Goal: Task Accomplishment & Management: Complete application form

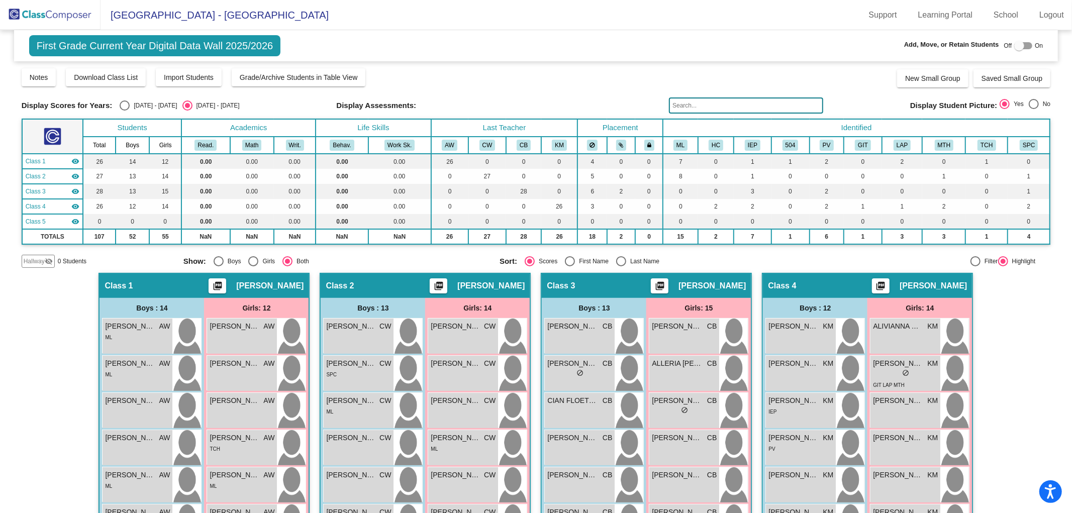
click at [69, 18] on img at bounding box center [50, 15] width 100 height 30
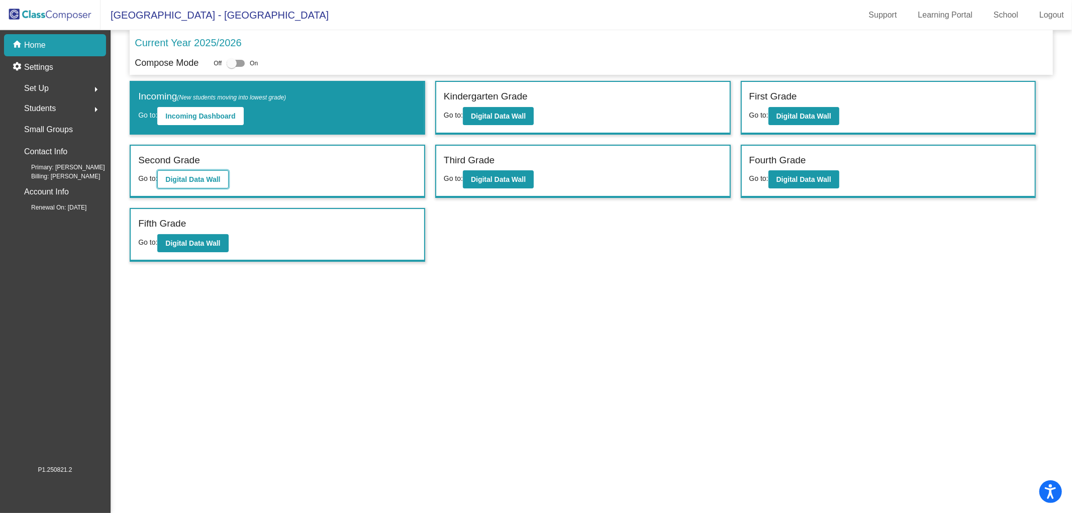
click at [191, 175] on b "Digital Data Wall" at bounding box center [192, 179] width 55 height 8
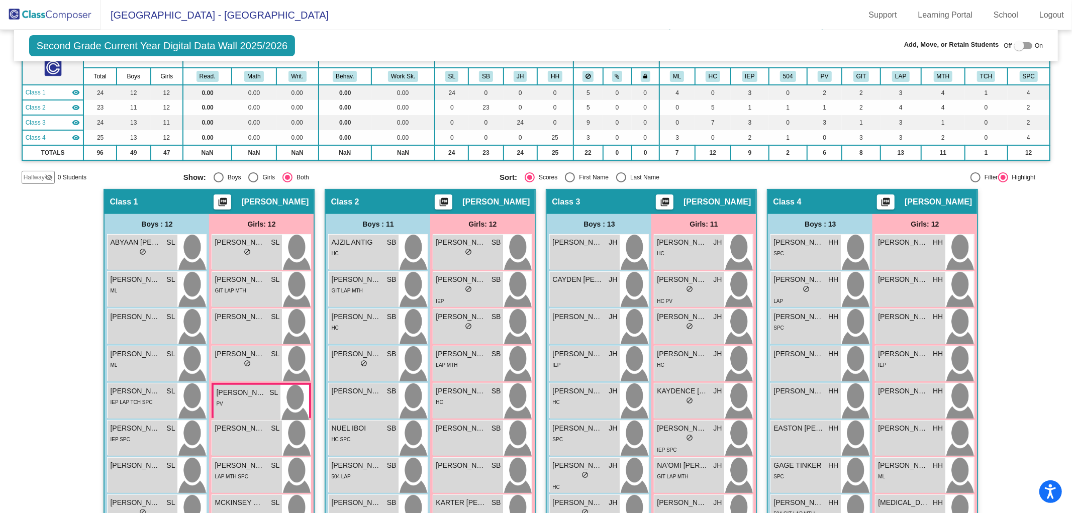
scroll to position [69, 0]
click at [562, 433] on div "SPC" at bounding box center [584, 438] width 65 height 11
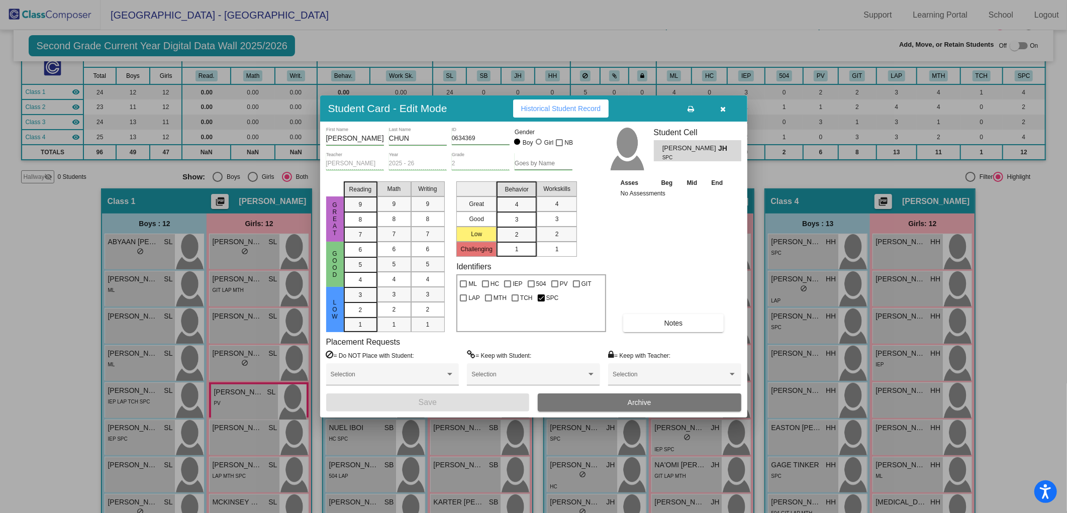
drag, startPoint x: 724, startPoint y: 107, endPoint x: 719, endPoint y: 117, distance: 10.6
click at [724, 108] on icon "button" at bounding box center [723, 109] width 6 height 7
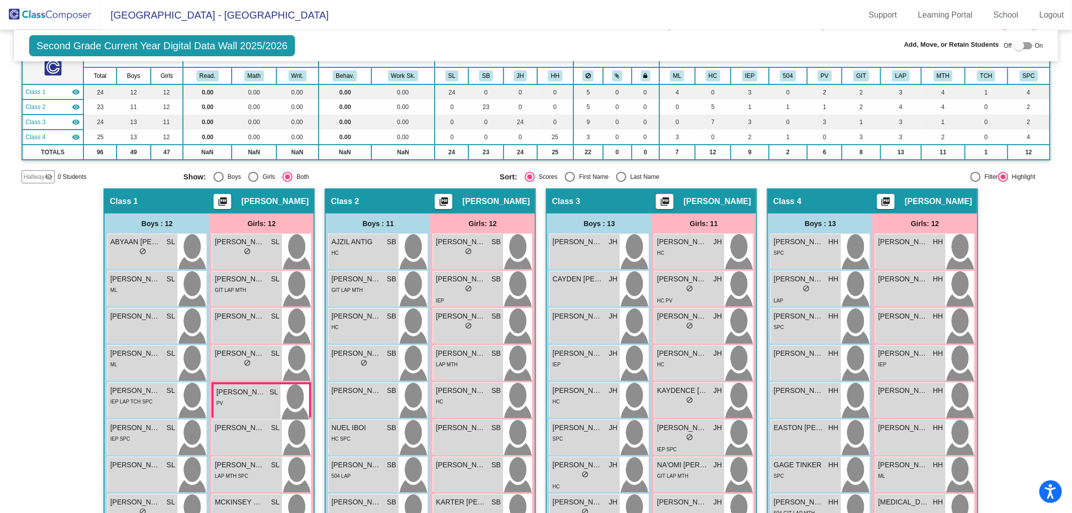
click at [35, 14] on img at bounding box center [50, 15] width 100 height 30
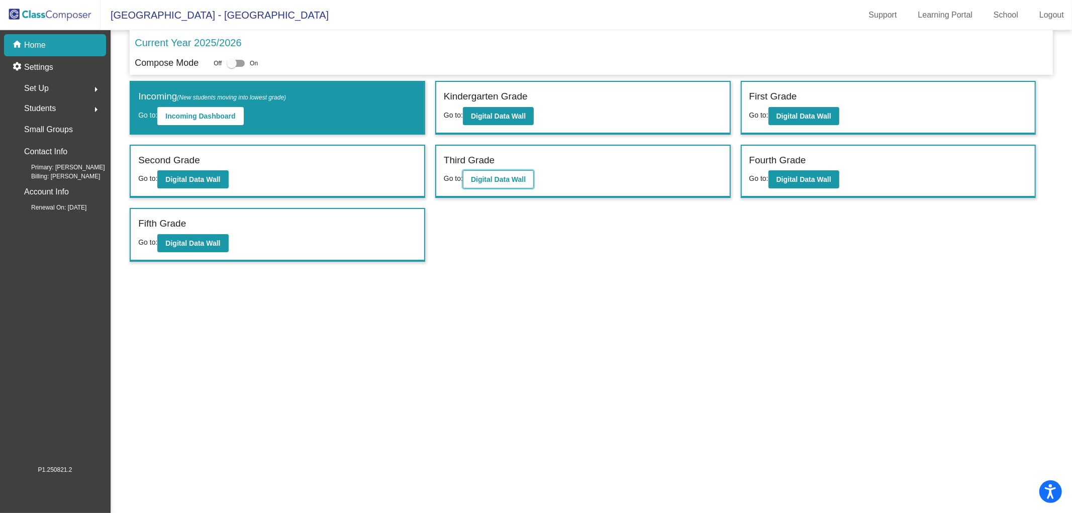
click at [488, 178] on b "Digital Data Wall" at bounding box center [498, 179] width 55 height 8
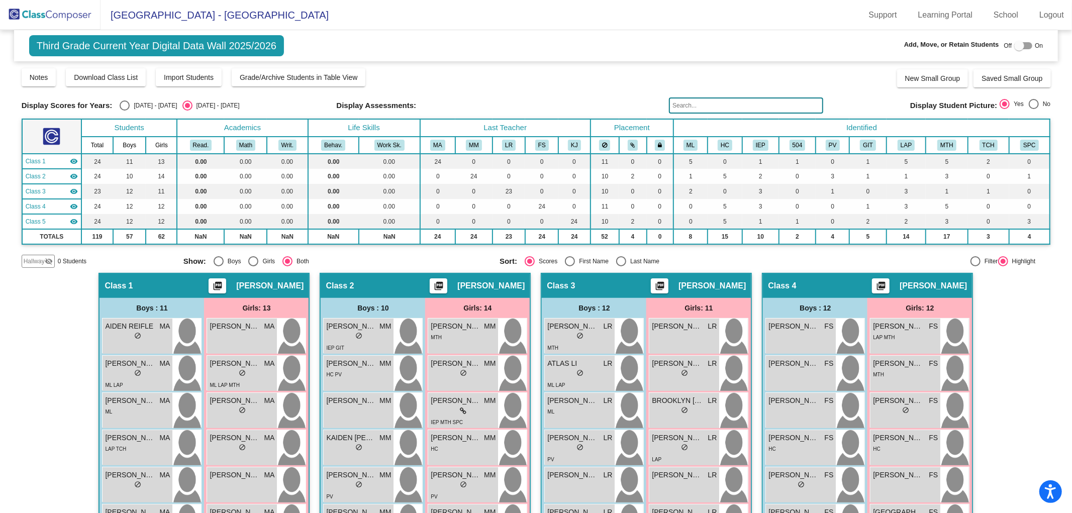
click at [59, 8] on img at bounding box center [50, 15] width 100 height 30
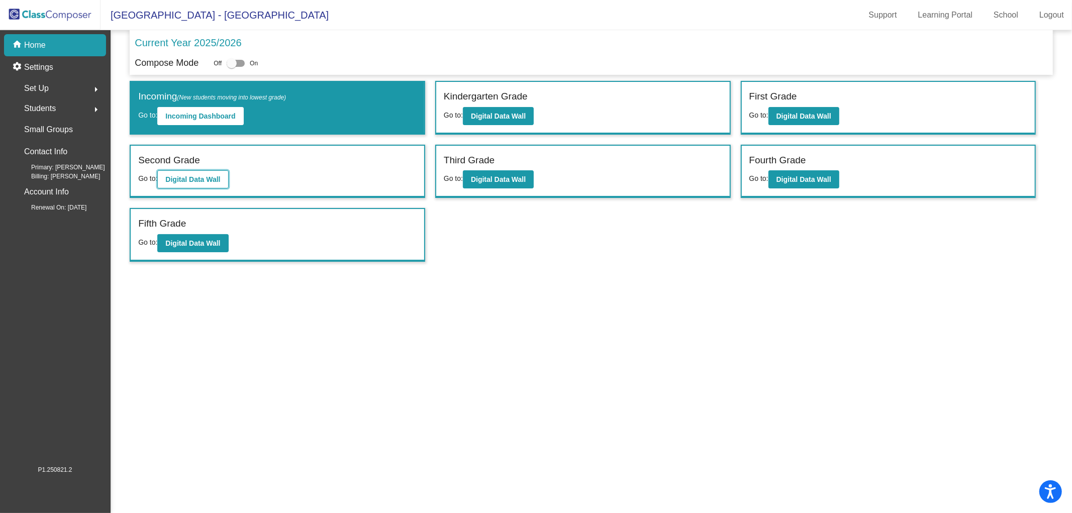
click at [204, 177] on b "Digital Data Wall" at bounding box center [192, 179] width 55 height 8
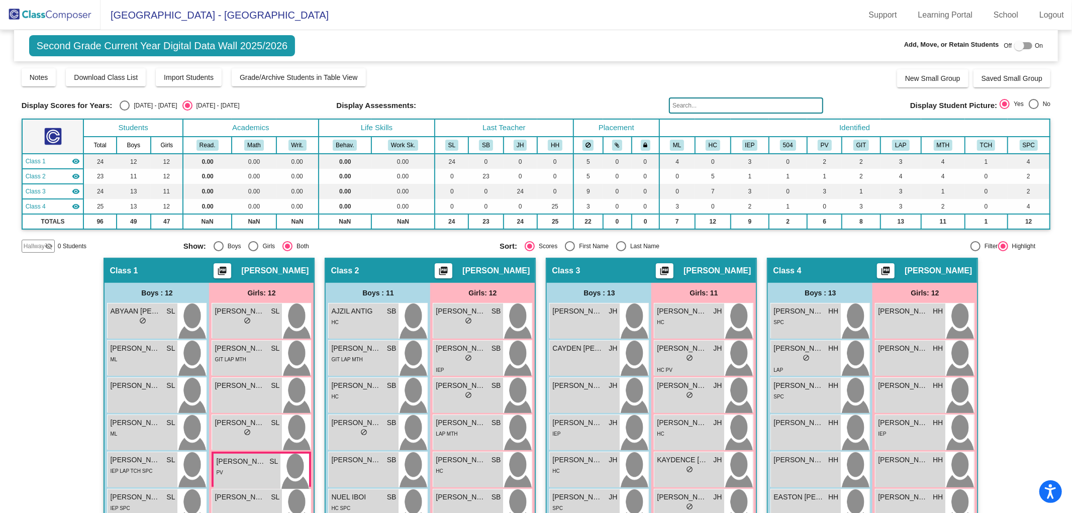
click at [32, 13] on img at bounding box center [50, 15] width 100 height 30
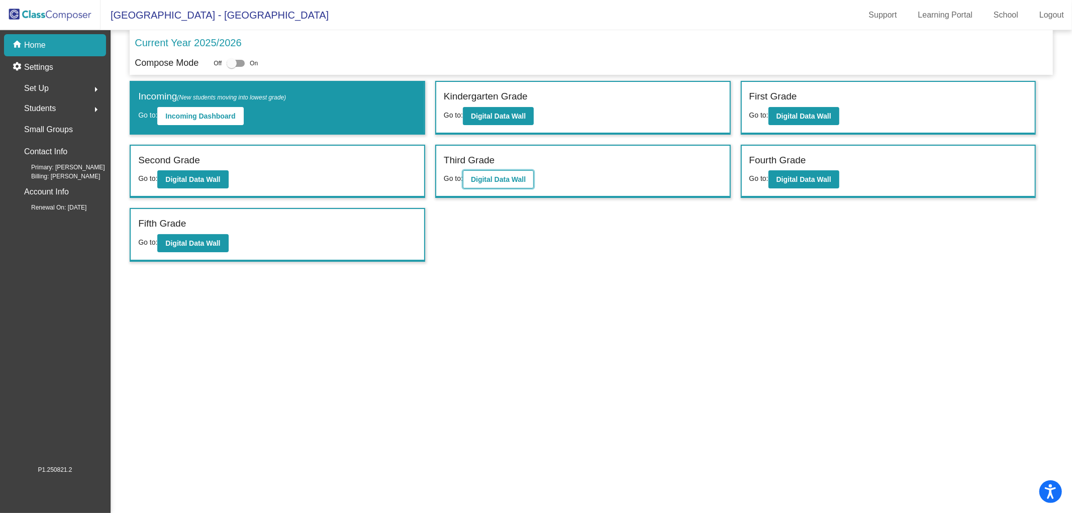
click at [484, 172] on button "Digital Data Wall" at bounding box center [498, 179] width 71 height 18
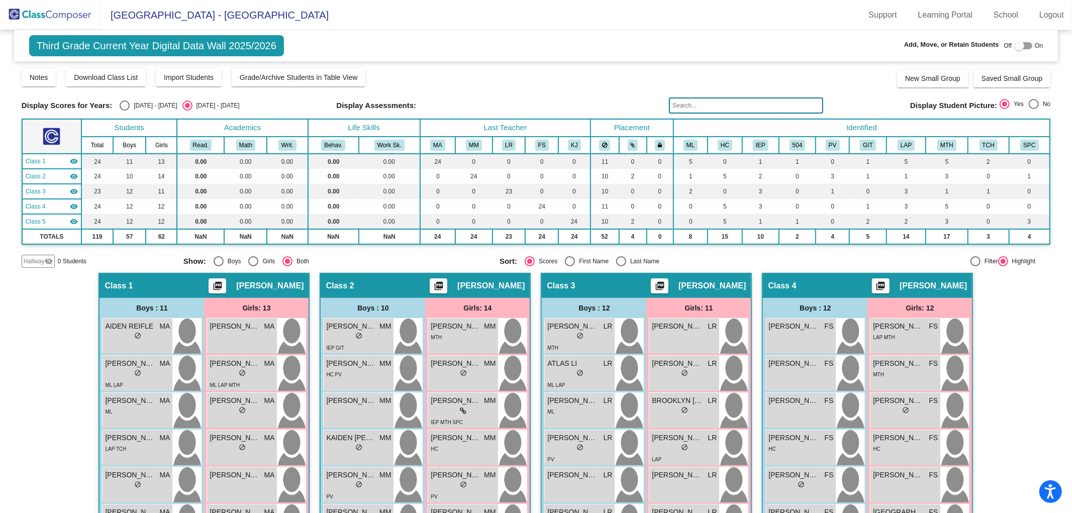
click at [69, 14] on img at bounding box center [50, 15] width 100 height 30
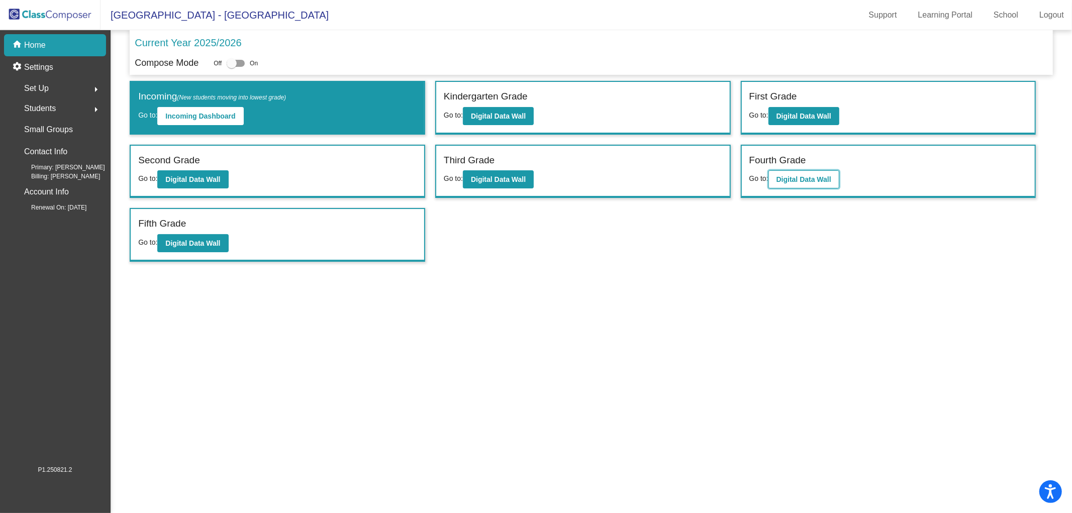
click at [796, 178] on b "Digital Data Wall" at bounding box center [803, 179] width 55 height 8
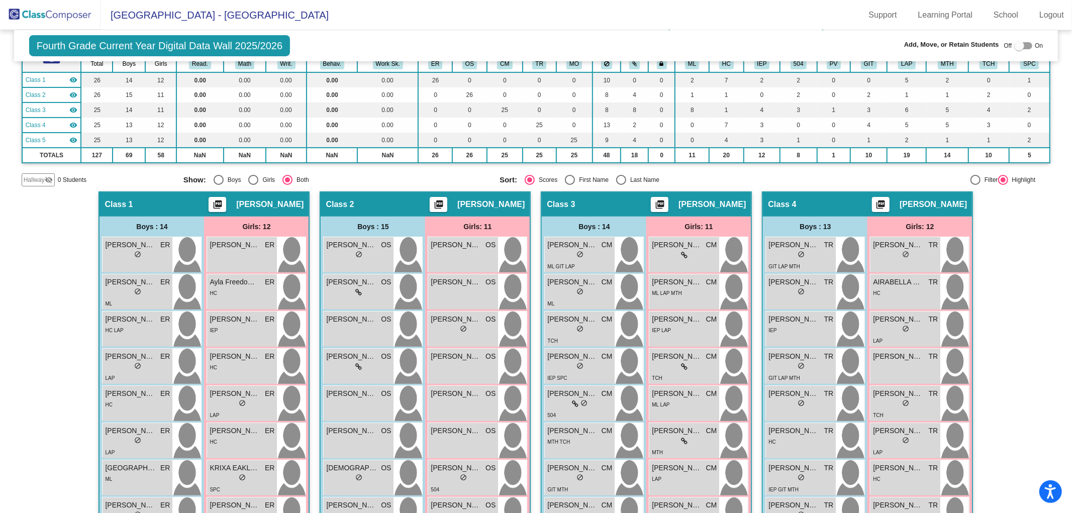
scroll to position [79, 0]
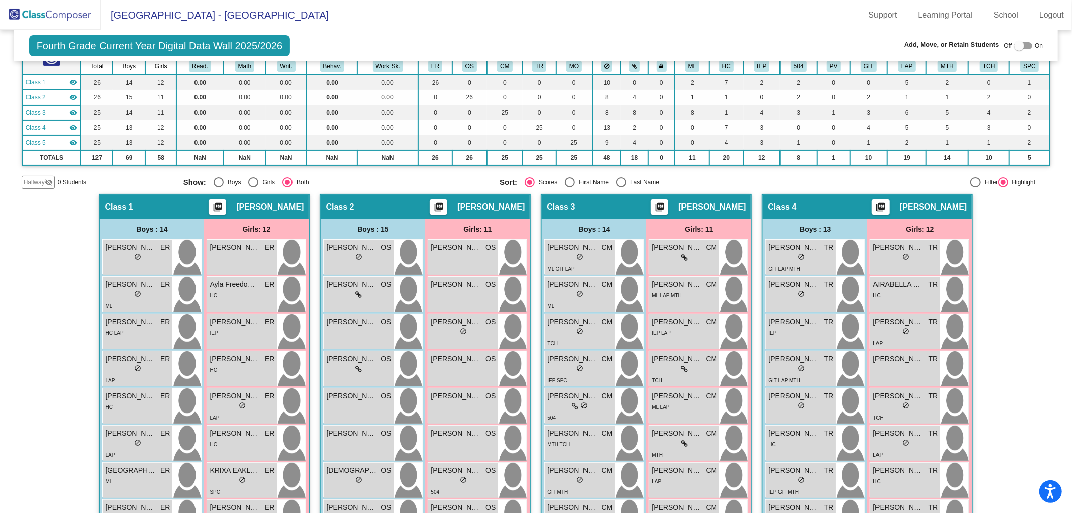
click at [47, 14] on img at bounding box center [50, 15] width 100 height 30
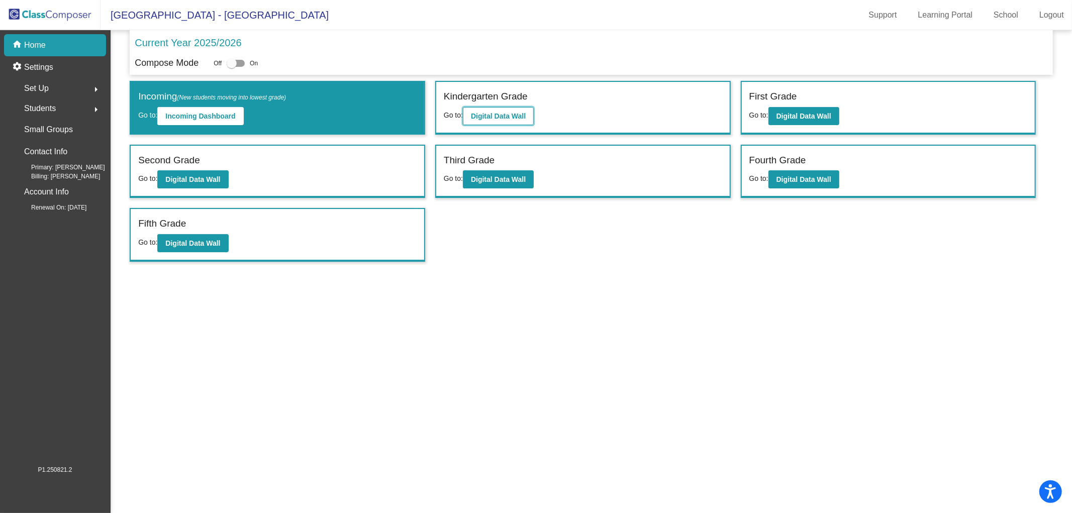
click at [490, 117] on b "Digital Data Wall" at bounding box center [498, 116] width 55 height 8
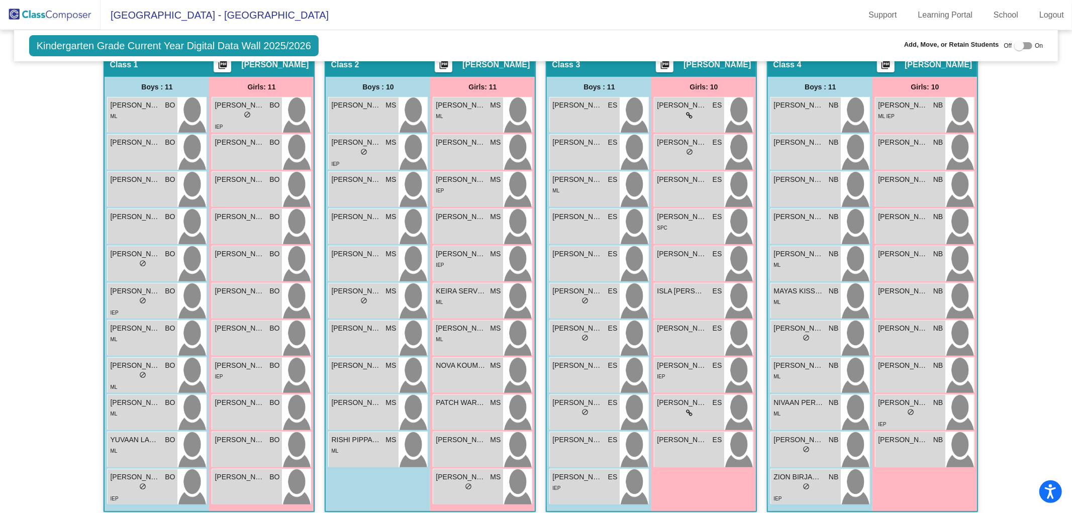
scroll to position [213, 0]
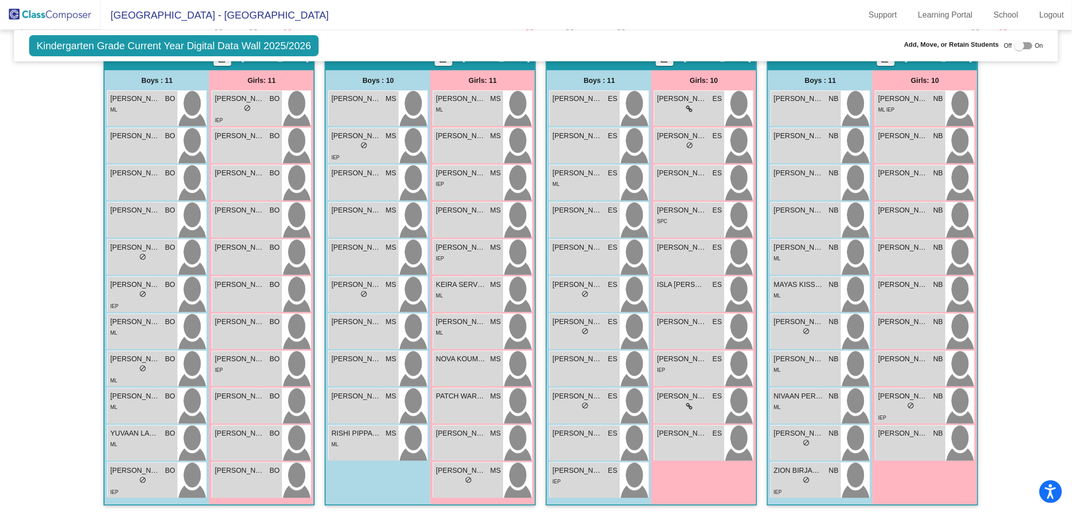
click at [571, 496] on div "[PERSON_NAME] ES lock do_not_disturb_alt [PERSON_NAME] lock do_not_disturb_alt …" at bounding box center [598, 294] width 99 height 409
click at [579, 481] on div "IEP" at bounding box center [584, 481] width 65 height 11
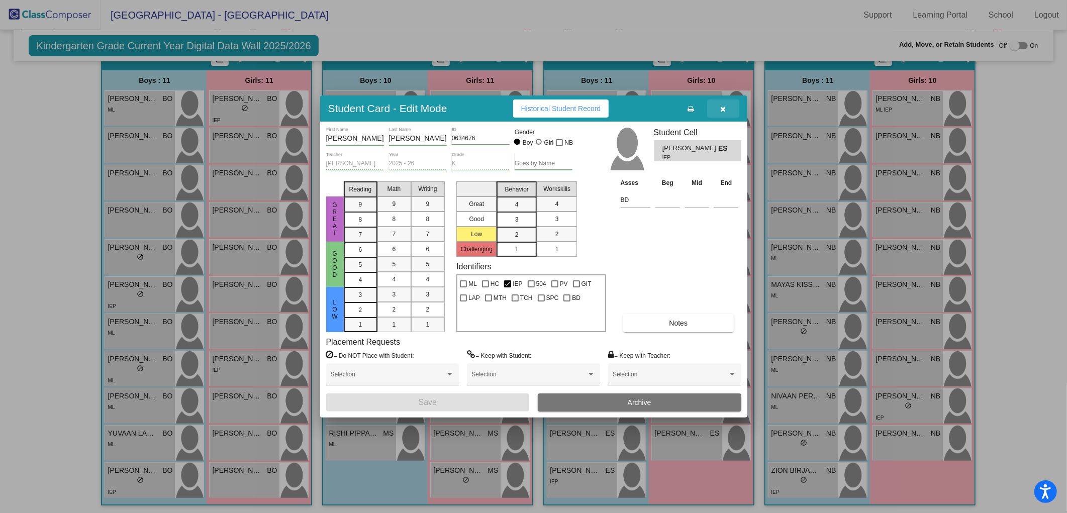
drag, startPoint x: 726, startPoint y: 108, endPoint x: 475, endPoint y: 34, distance: 261.4
click at [725, 108] on button "button" at bounding box center [723, 108] width 32 height 18
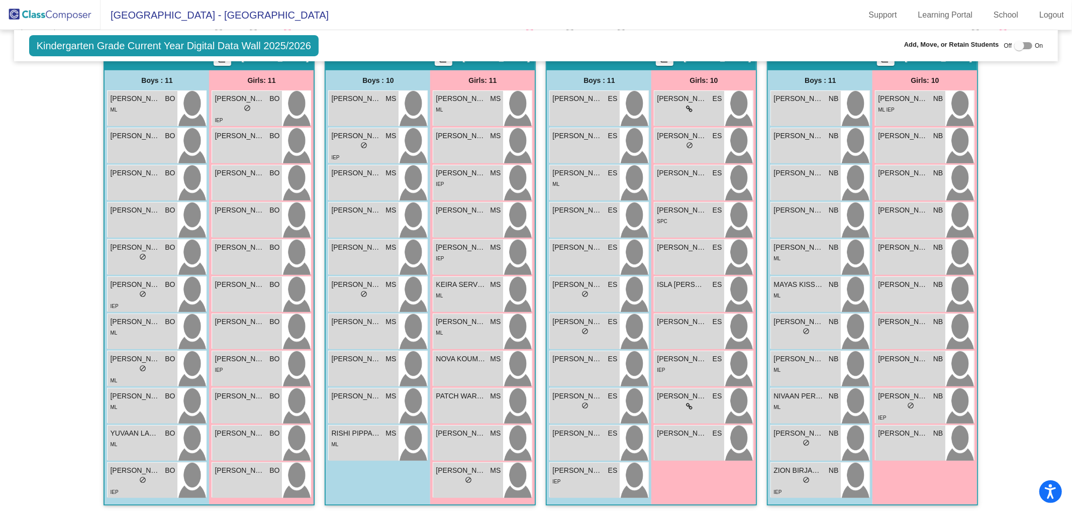
click at [56, 6] on img at bounding box center [50, 15] width 100 height 30
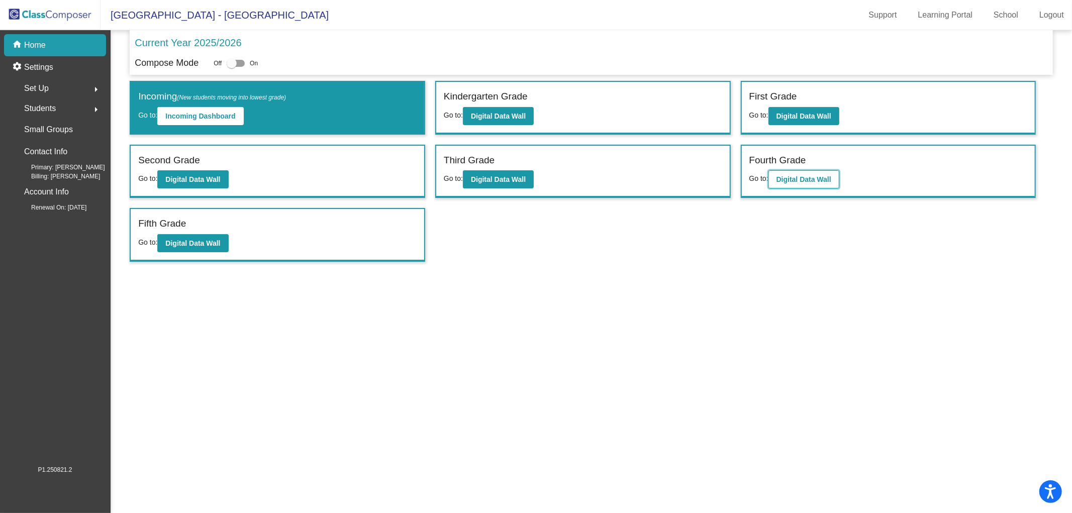
click at [809, 176] on b "Digital Data Wall" at bounding box center [803, 179] width 55 height 8
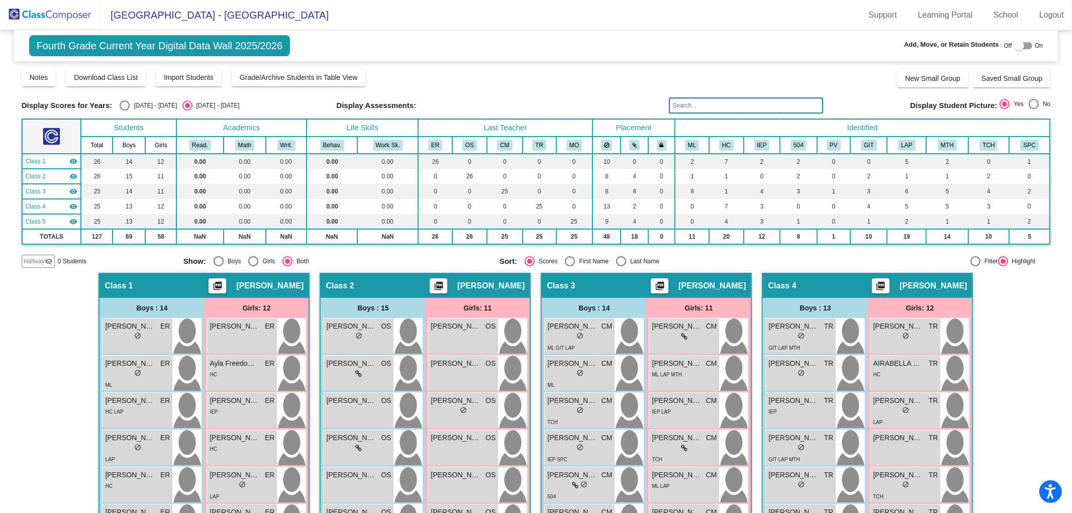
click at [73, 16] on img at bounding box center [50, 15] width 100 height 30
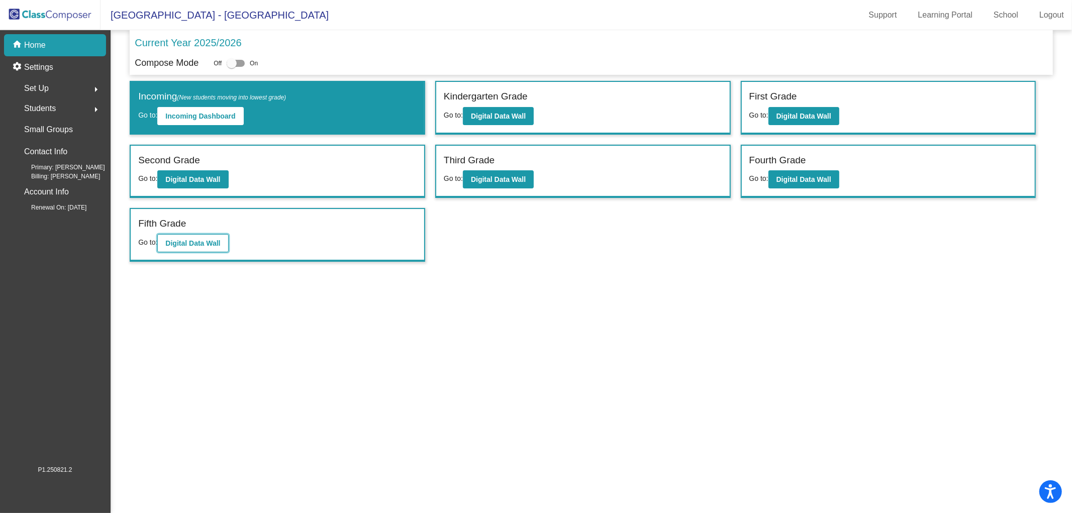
click at [197, 240] on b "Digital Data Wall" at bounding box center [192, 243] width 55 height 8
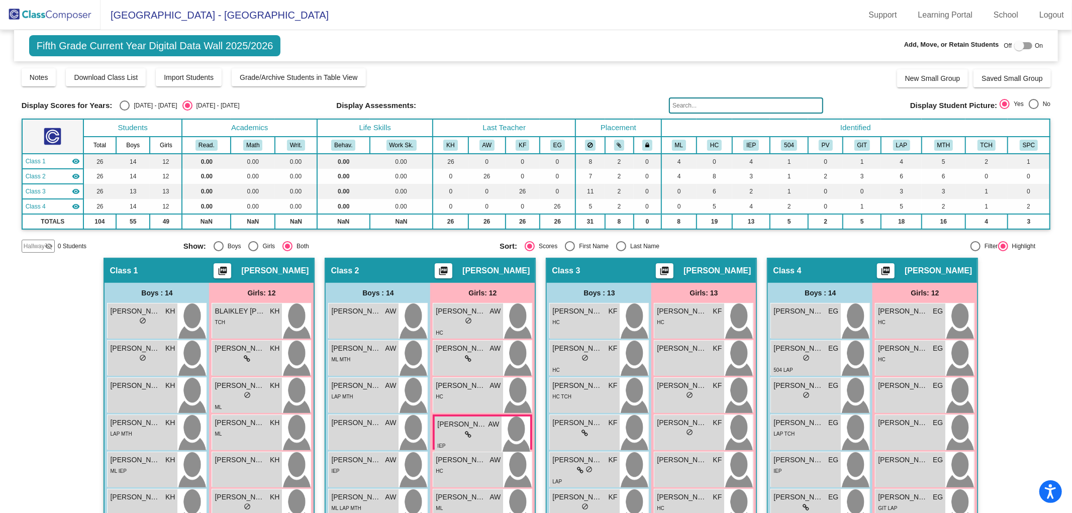
drag, startPoint x: 1066, startPoint y: 217, endPoint x: 1068, endPoint y: 223, distance: 6.4
click at [1068, 223] on mat-sidenav-content "Fifth Grade Current Year Digital Data Wall 2025/2026 Add, Move, or Retain Stude…" at bounding box center [536, 271] width 1072 height 483
click at [71, 15] on img at bounding box center [50, 15] width 100 height 30
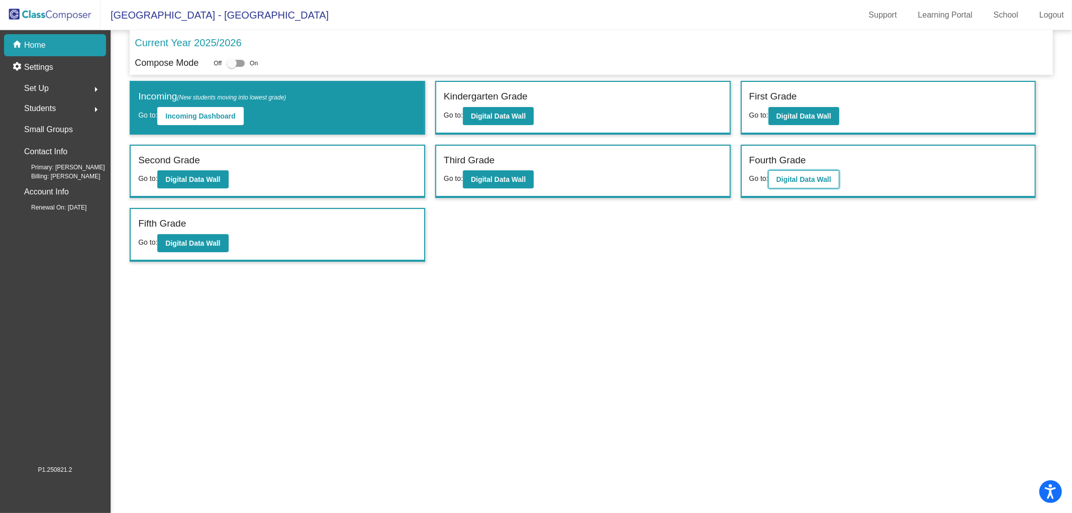
click at [810, 173] on button "Digital Data Wall" at bounding box center [803, 179] width 71 height 18
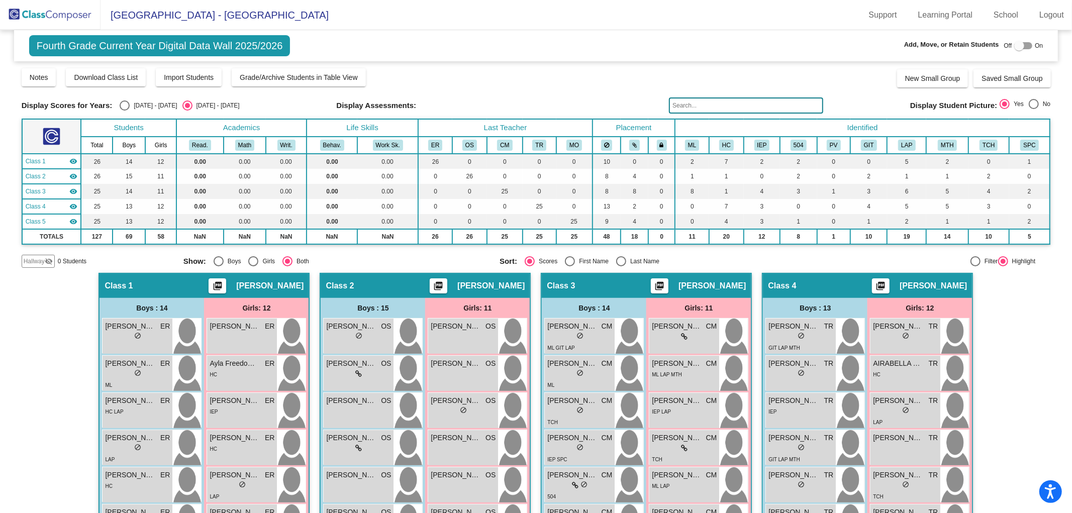
click at [1014, 47] on div at bounding box center [1019, 46] width 10 height 10
checkbox input "true"
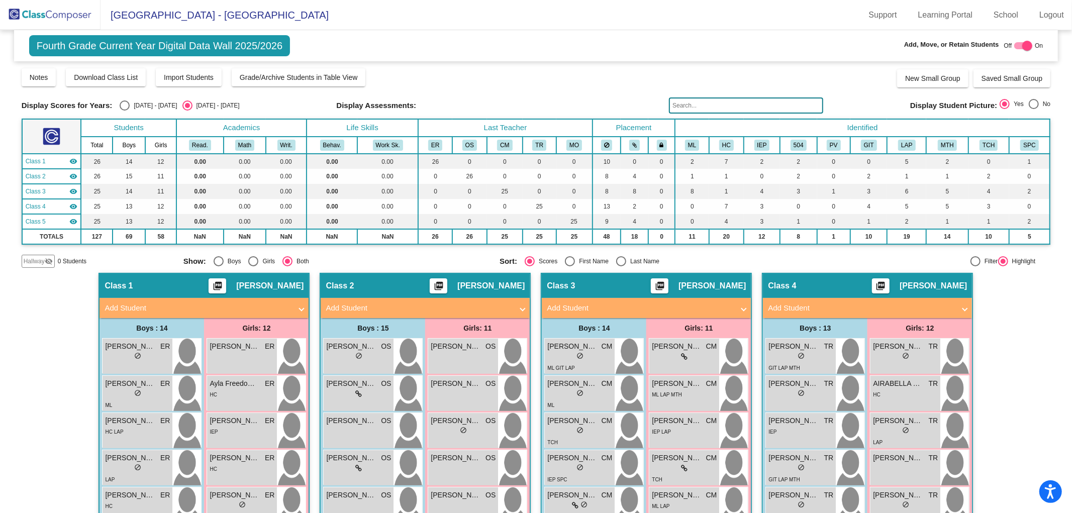
click at [837, 308] on mat-panel-title "Add Student" at bounding box center [861, 308] width 187 height 12
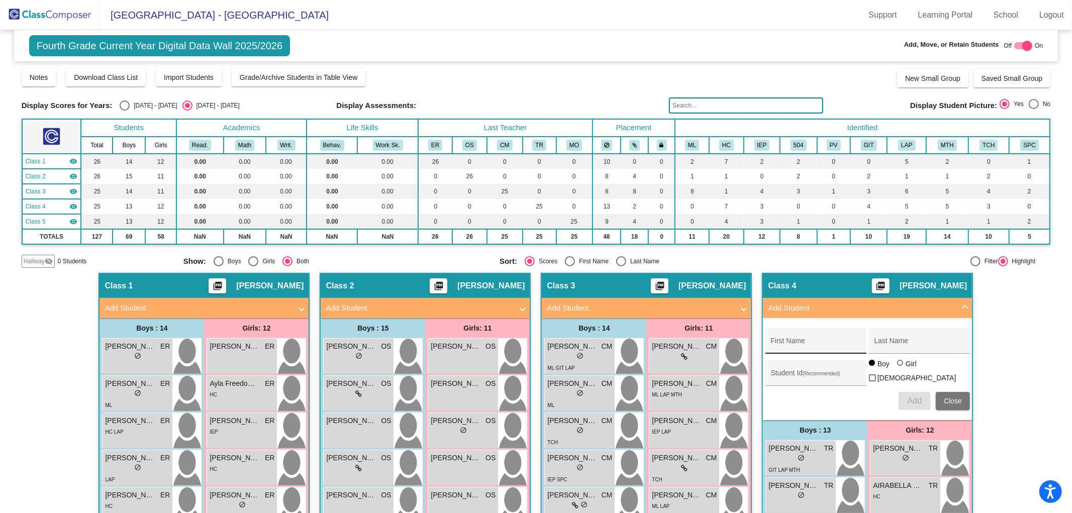
click at [795, 343] on input "First Name" at bounding box center [815, 345] width 90 height 8
type input "T"
type input "TORHIAN"
type input "[PERSON_NAME]"
type input "0637943"
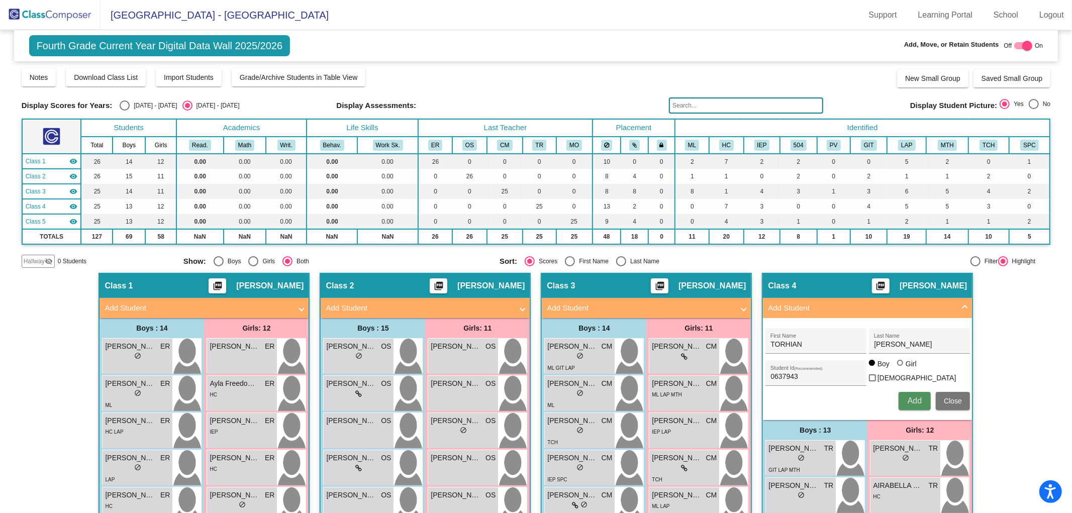
click at [910, 398] on span "Add" at bounding box center [914, 400] width 14 height 9
click at [961, 398] on button "Close" at bounding box center [952, 401] width 34 height 18
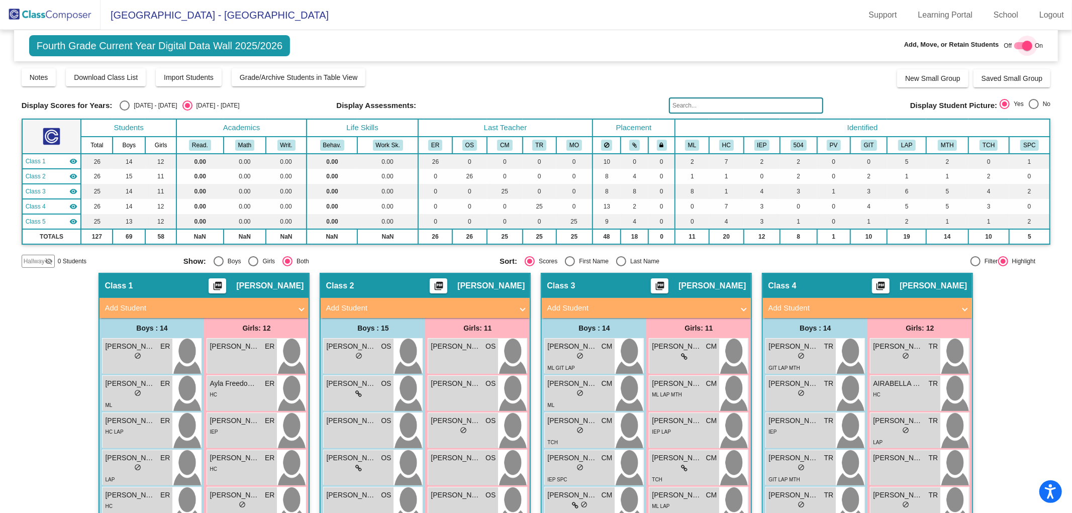
click at [1022, 41] on div at bounding box center [1027, 46] width 10 height 10
checkbox input "false"
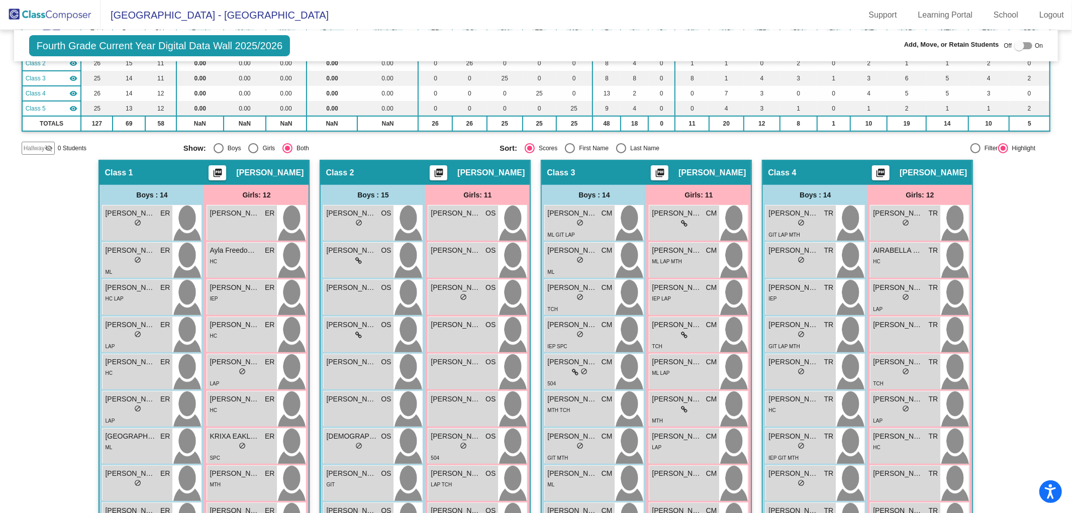
scroll to position [111, 0]
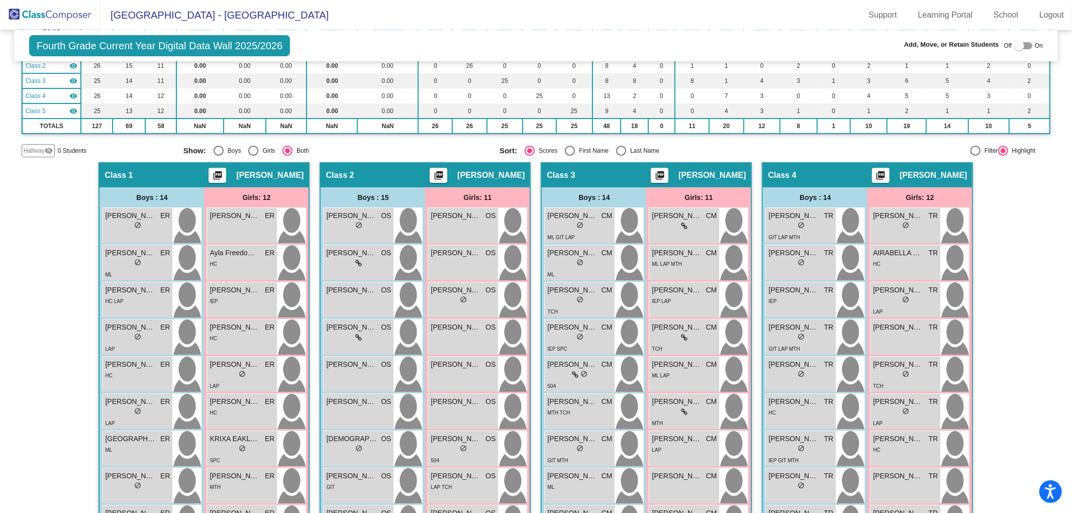
click at [49, 17] on img at bounding box center [50, 15] width 100 height 30
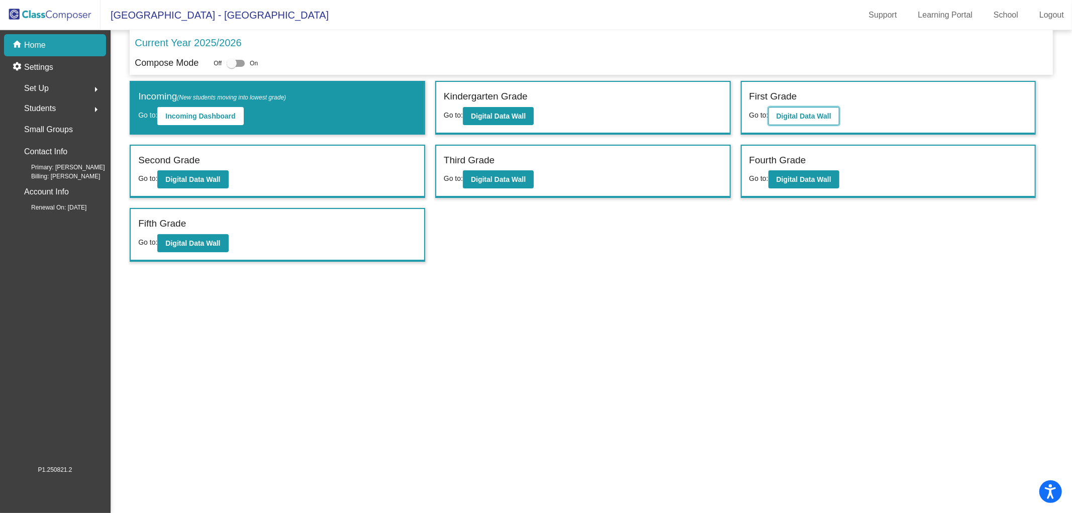
click at [793, 114] on b "Digital Data Wall" at bounding box center [803, 116] width 55 height 8
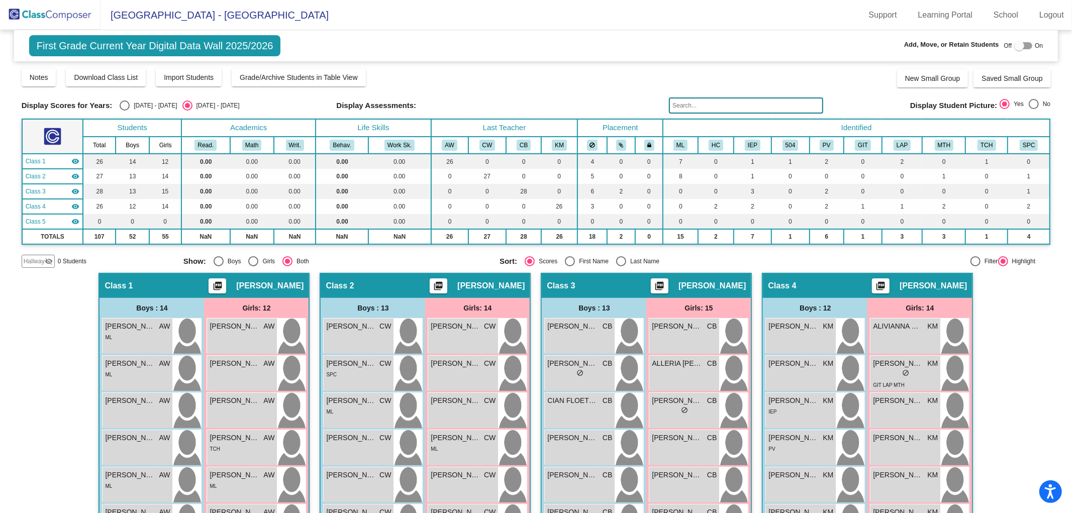
click at [60, 17] on img at bounding box center [50, 15] width 100 height 30
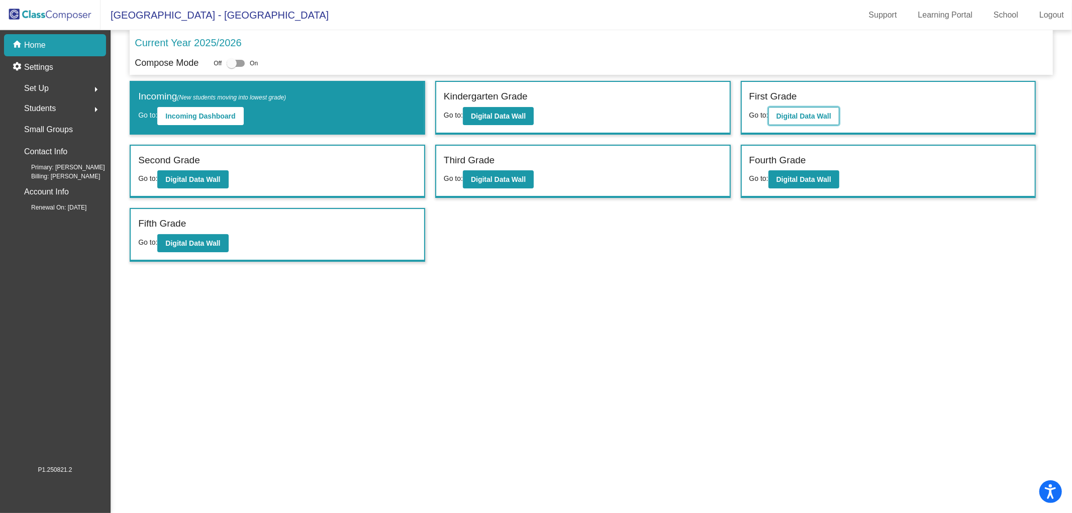
click at [807, 117] on b "Digital Data Wall" at bounding box center [803, 116] width 55 height 8
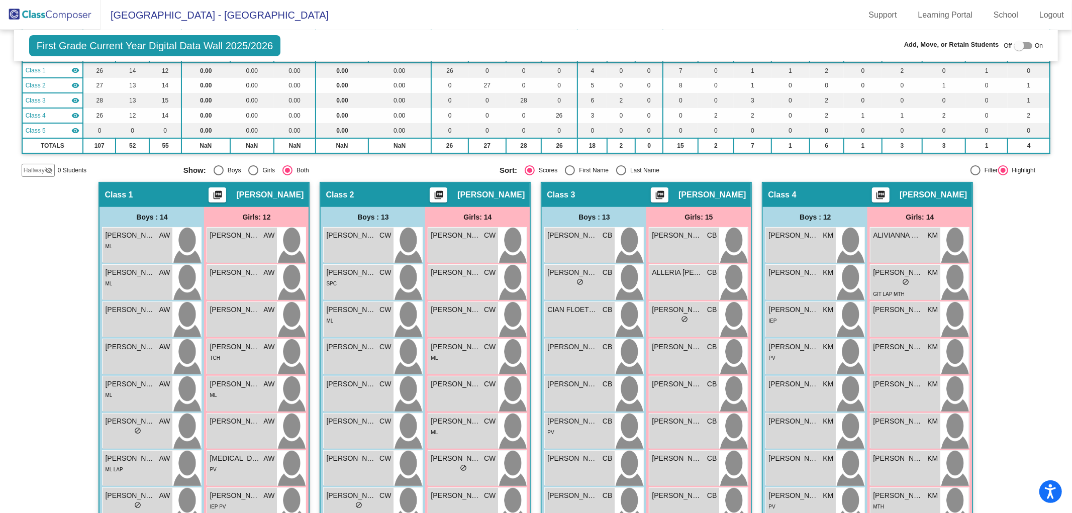
scroll to position [89, 0]
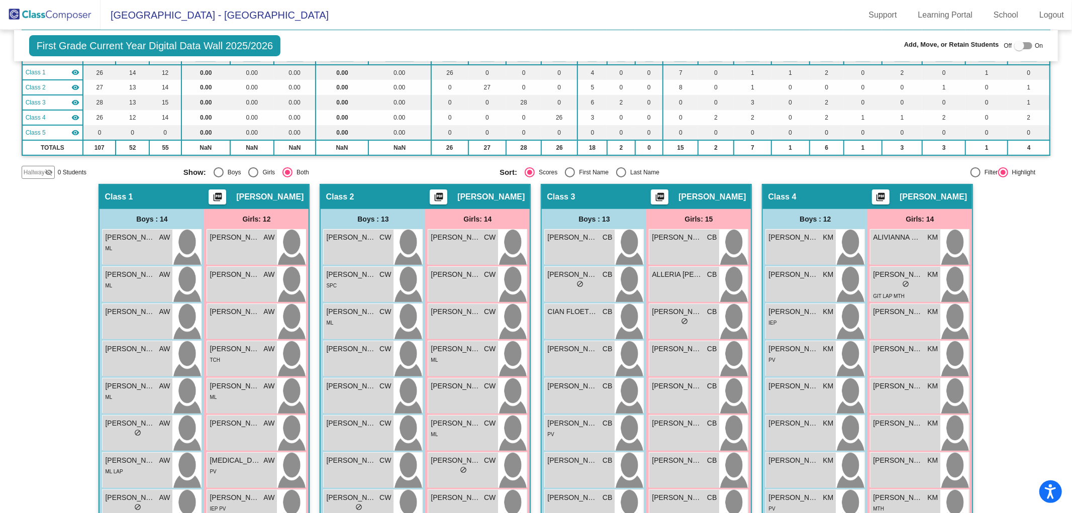
click at [59, 13] on img at bounding box center [50, 15] width 100 height 30
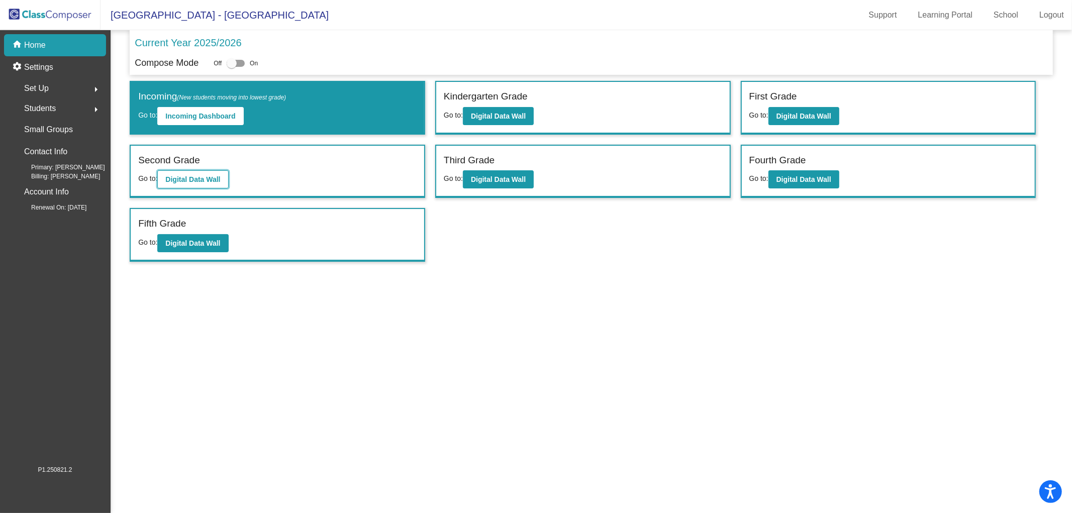
click at [196, 176] on b "Digital Data Wall" at bounding box center [192, 179] width 55 height 8
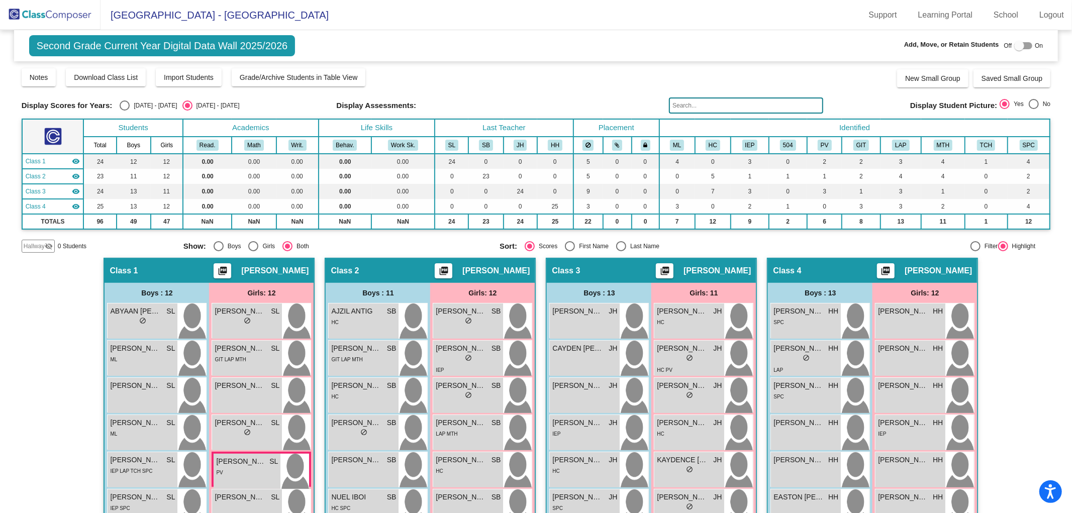
click at [62, 14] on img at bounding box center [50, 15] width 100 height 30
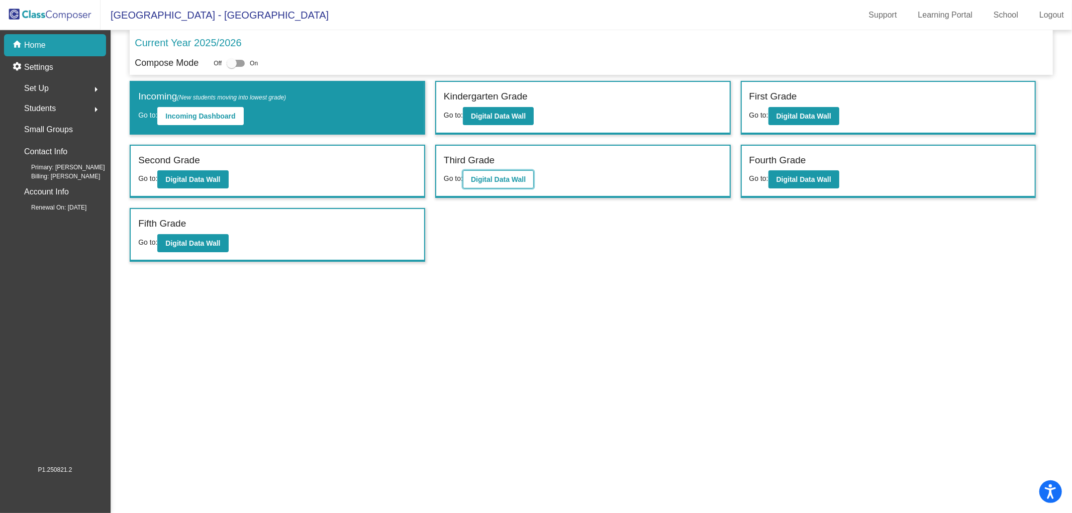
click at [506, 178] on b "Digital Data Wall" at bounding box center [498, 179] width 55 height 8
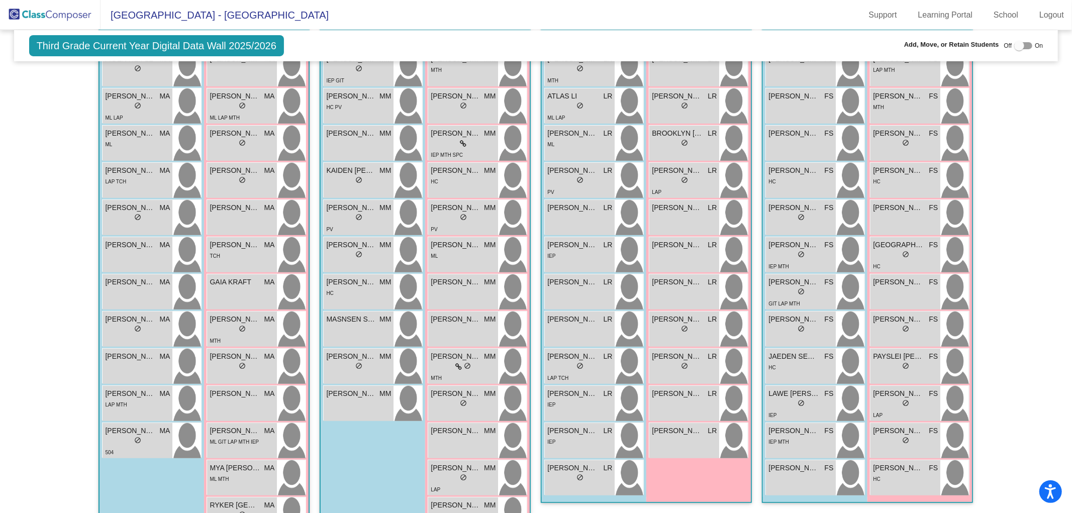
scroll to position [255, 0]
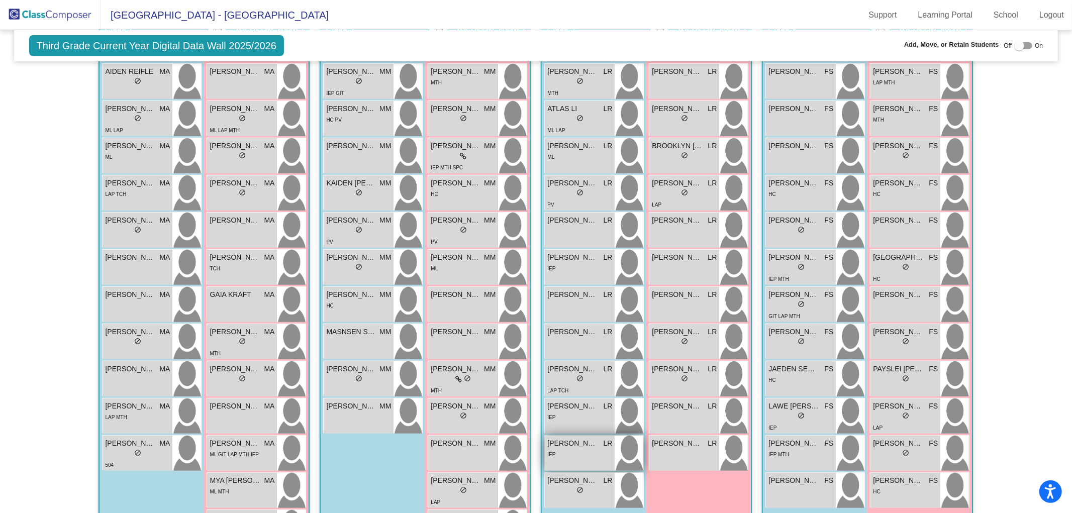
click at [573, 458] on div "[PERSON_NAME] LR lock do_not_disturb_alt IEP" at bounding box center [580, 453] width 70 height 35
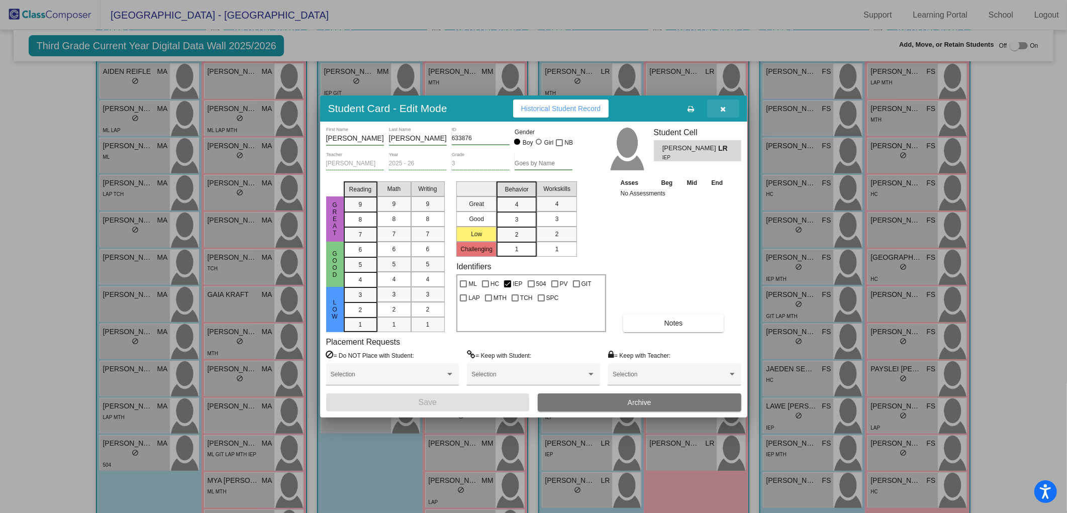
drag, startPoint x: 725, startPoint y: 108, endPoint x: 720, endPoint y: 110, distance: 5.4
click at [723, 108] on icon "button" at bounding box center [723, 109] width 6 height 7
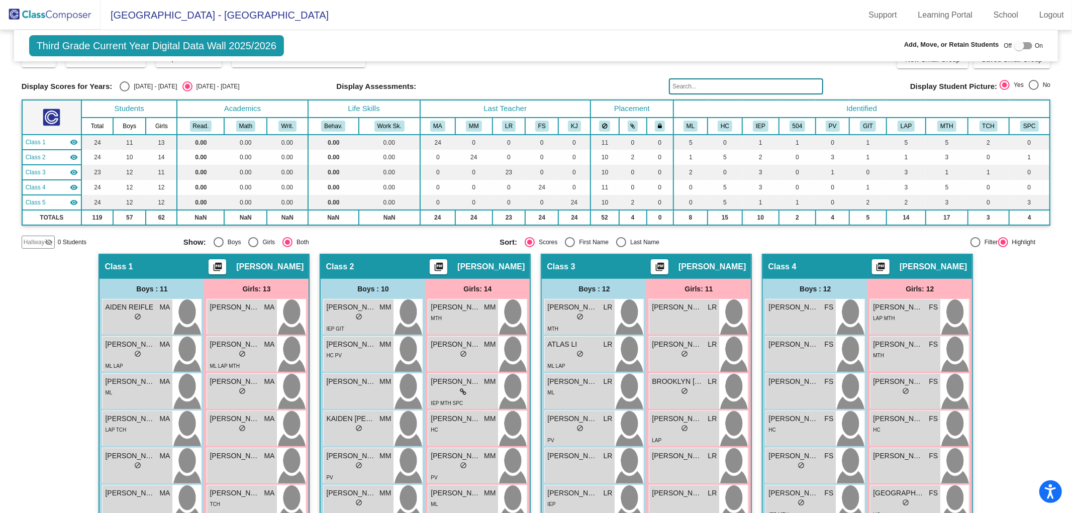
scroll to position [0, 0]
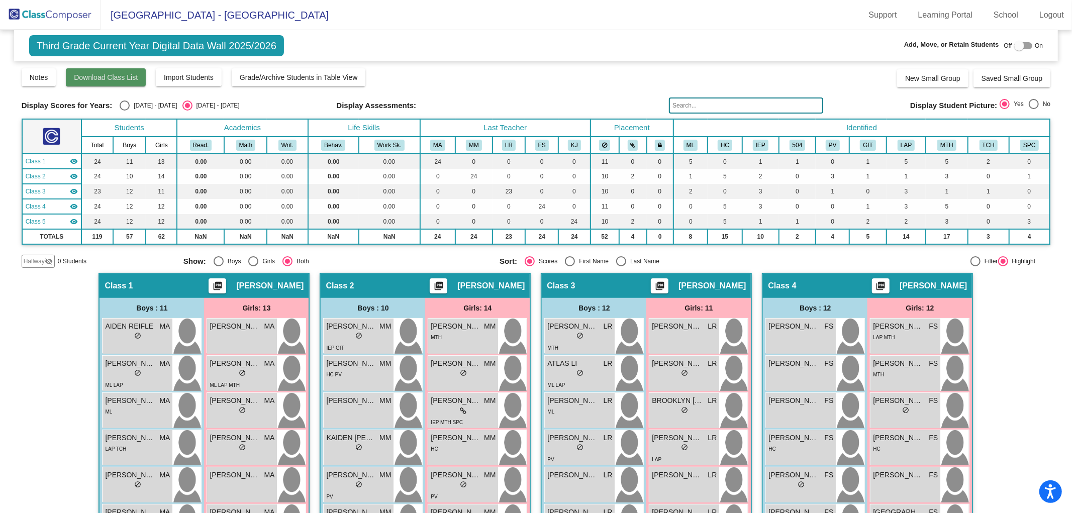
click at [99, 76] on span "Download Class List" at bounding box center [106, 77] width 64 height 8
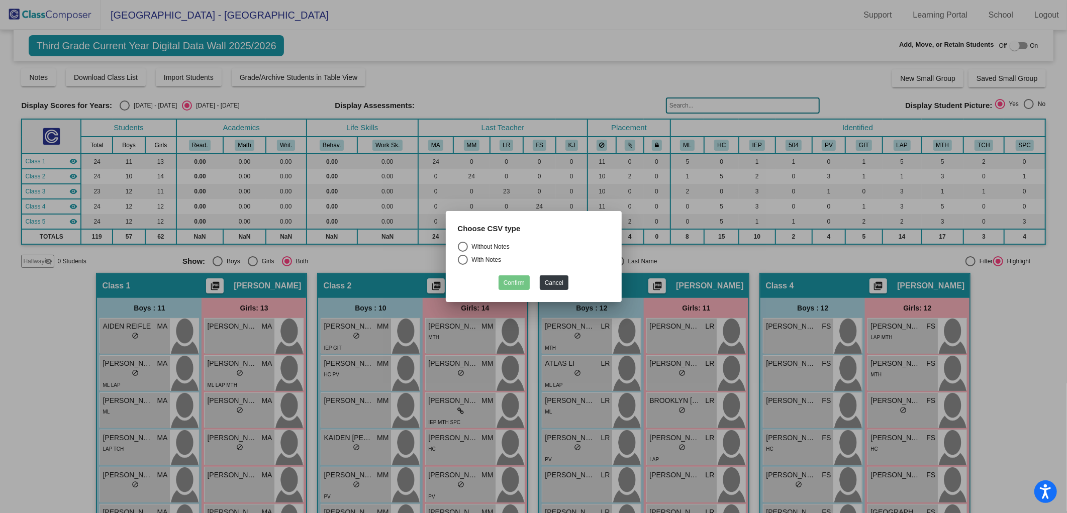
click at [463, 247] on div "Select an option" at bounding box center [463, 247] width 10 height 10
click at [463, 252] on input "Without Notes" at bounding box center [462, 252] width 1 height 1
radio input "true"
click at [521, 278] on button "Confirm" at bounding box center [513, 282] width 31 height 15
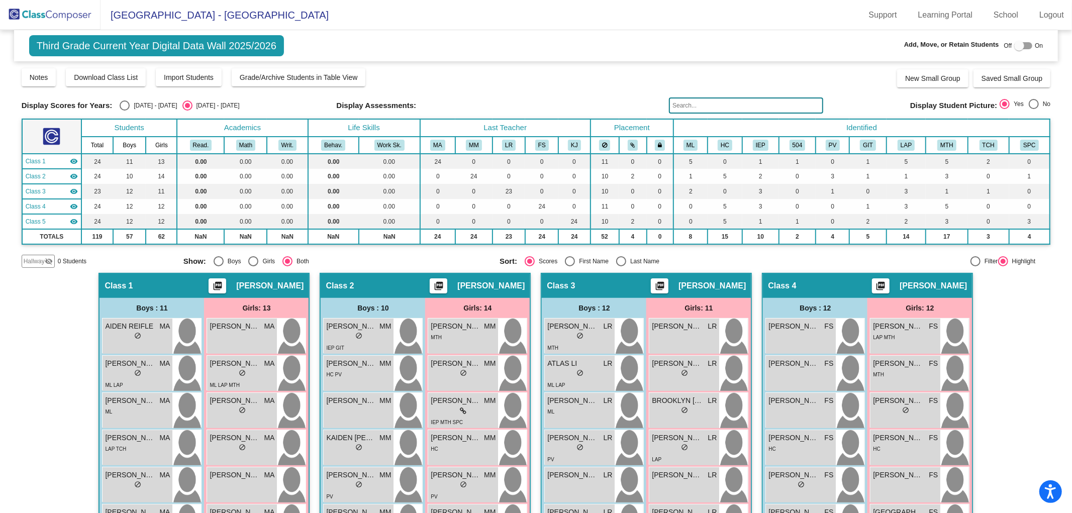
click at [73, 11] on img at bounding box center [50, 15] width 100 height 30
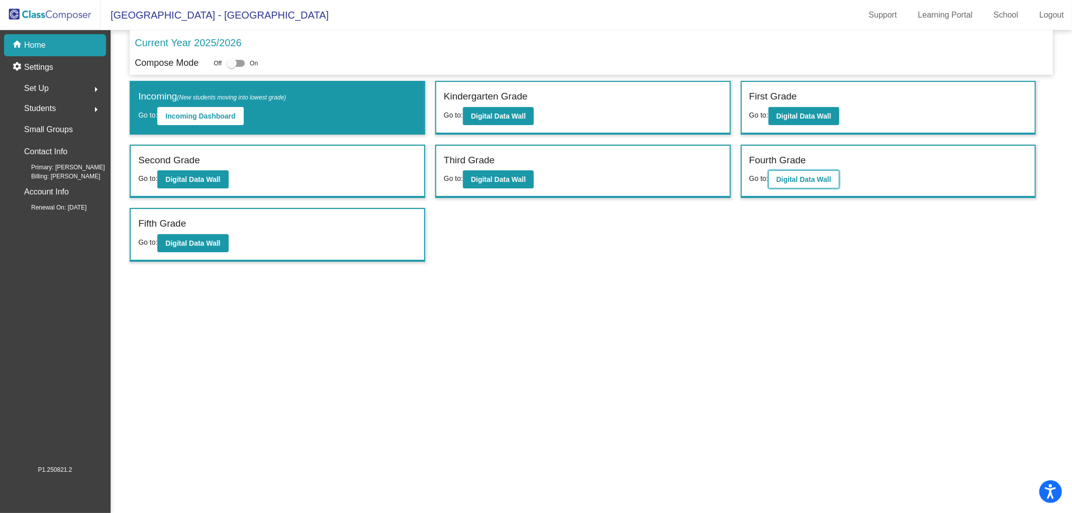
click at [810, 175] on b "Digital Data Wall" at bounding box center [803, 179] width 55 height 8
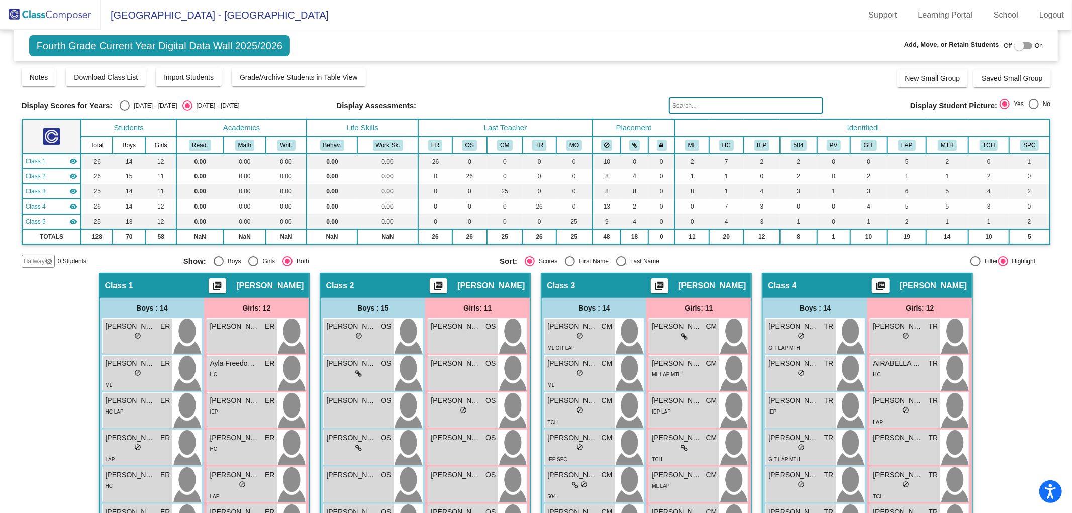
click at [55, 7] on img at bounding box center [50, 15] width 100 height 30
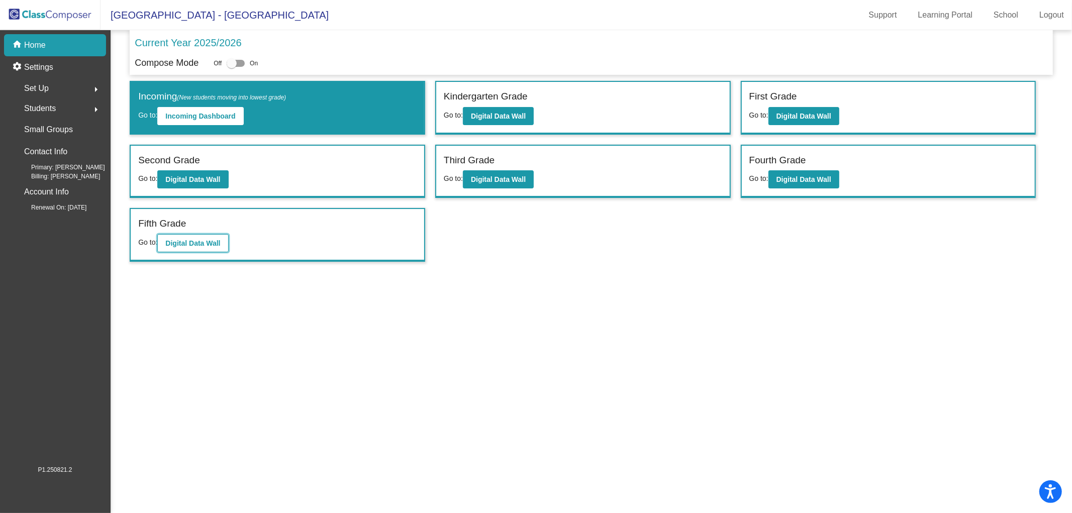
click at [208, 242] on b "Digital Data Wall" at bounding box center [192, 243] width 55 height 8
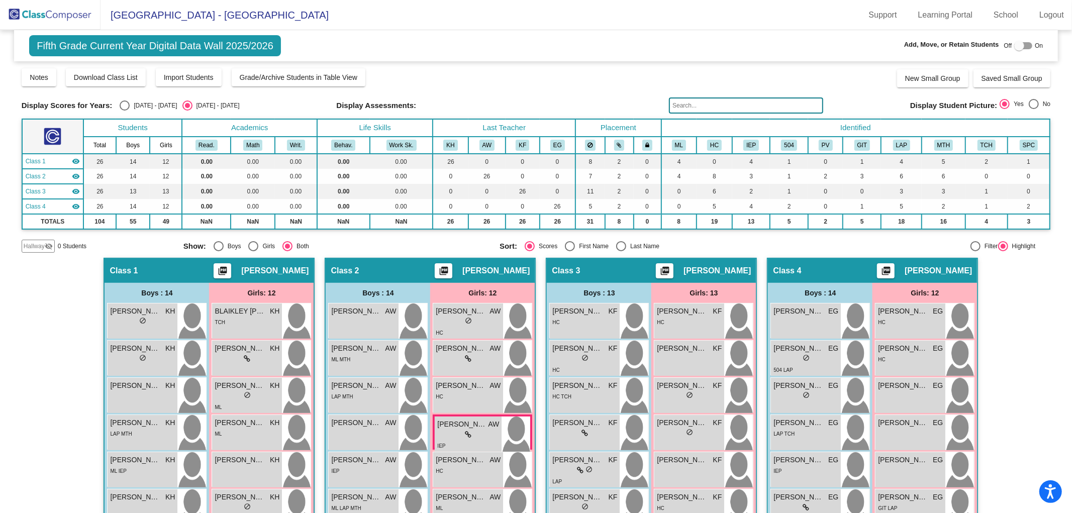
drag, startPoint x: 1066, startPoint y: 303, endPoint x: 1071, endPoint y: 327, distance: 24.1
click at [1071, 327] on mat-sidenav-content "Fifth Grade Current Year Digital Data Wall 2025/2026 Add, Move, or Retain Stude…" at bounding box center [536, 271] width 1072 height 483
click at [134, 86] on div "Notes Download Class List Import Students Grade/Archive Students in Table View" at bounding box center [194, 77] width 344 height 18
click at [123, 77] on span "Download Class List" at bounding box center [106, 77] width 64 height 8
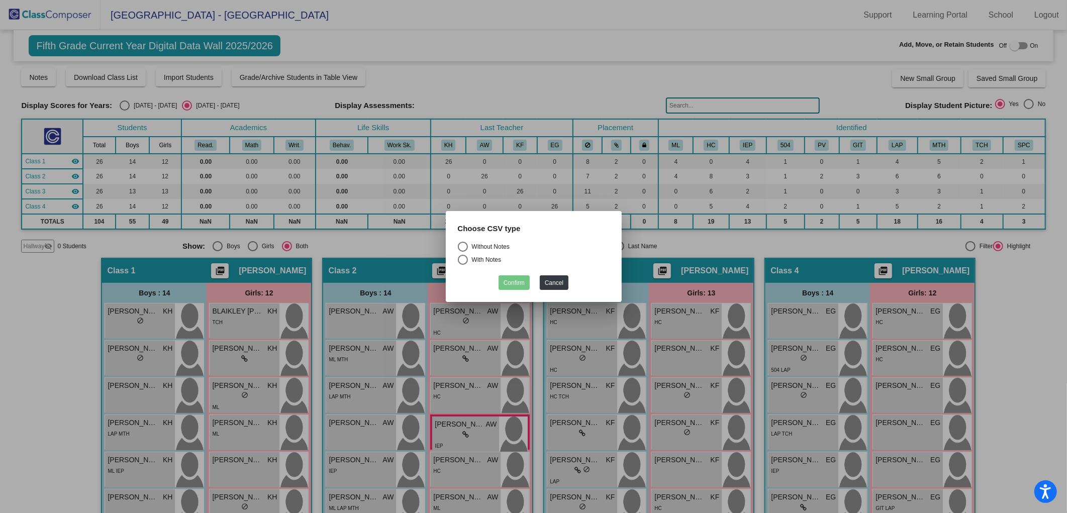
click at [464, 245] on div "Select an option" at bounding box center [463, 247] width 10 height 10
click at [463, 252] on input "Without Notes" at bounding box center [462, 252] width 1 height 1
radio input "true"
click at [509, 283] on button "Confirm" at bounding box center [513, 282] width 31 height 15
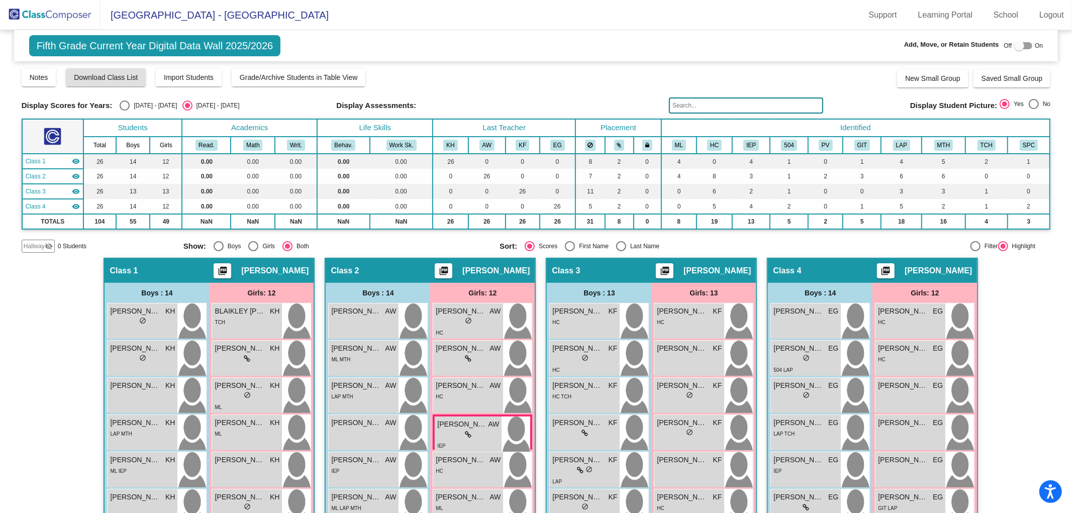
click at [1014, 43] on div at bounding box center [1019, 46] width 10 height 10
checkbox input "true"
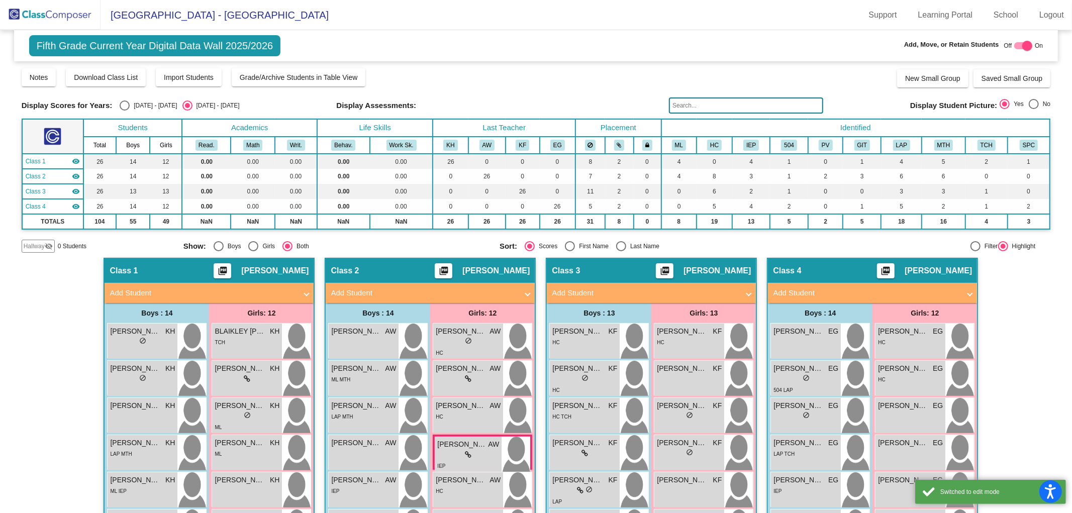
click at [235, 290] on mat-panel-title "Add Student" at bounding box center [203, 293] width 187 height 12
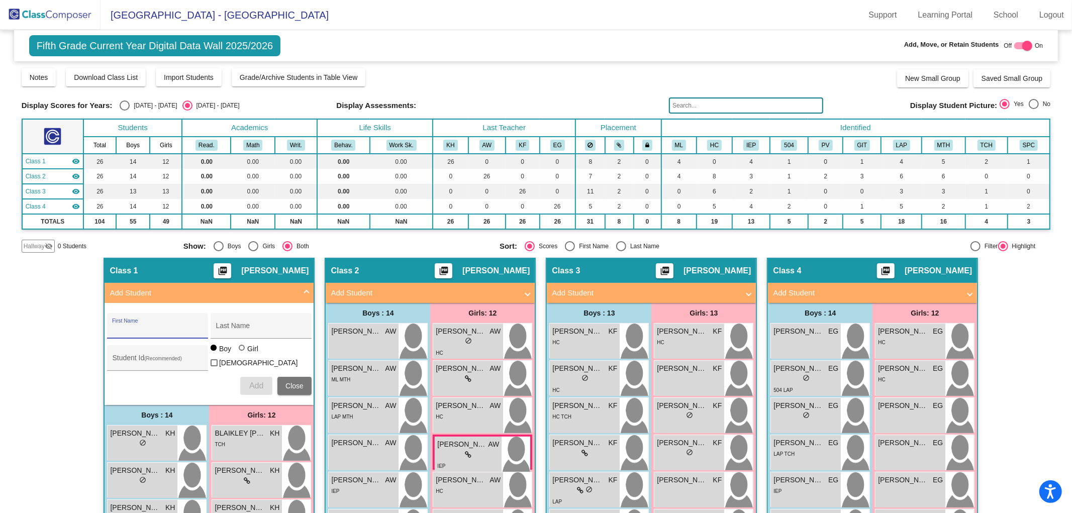
click at [128, 328] on input "First Name" at bounding box center [157, 330] width 90 height 8
type input "a"
type input "AVA"
type input "[PERSON_NAME]"
type input "0639375"
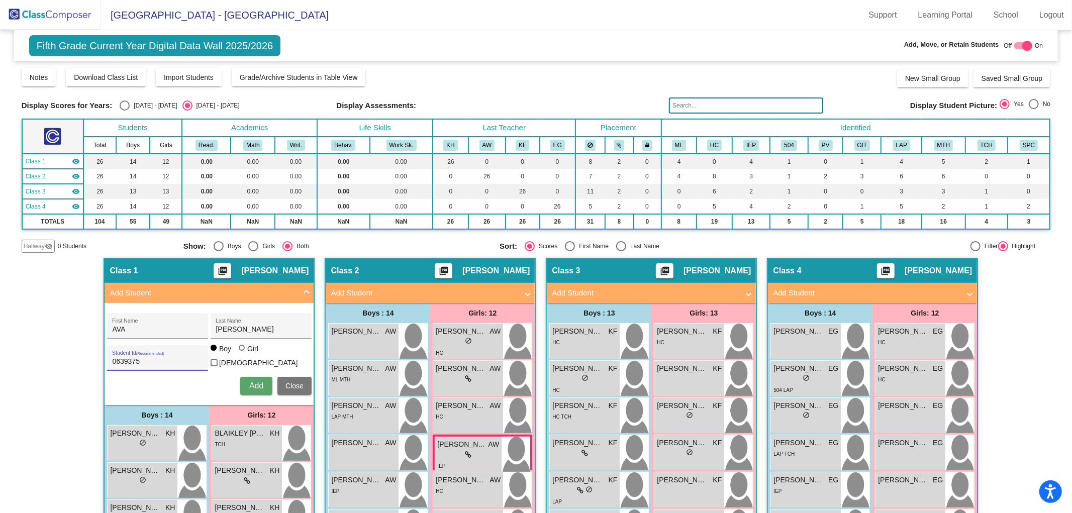
click at [239, 351] on div at bounding box center [242, 348] width 6 height 6
click at [242, 353] on input "Girl" at bounding box center [242, 353] width 1 height 1
radio input "true"
click at [249, 384] on span "Add" at bounding box center [256, 385] width 14 height 9
click at [48, 13] on img at bounding box center [50, 15] width 100 height 30
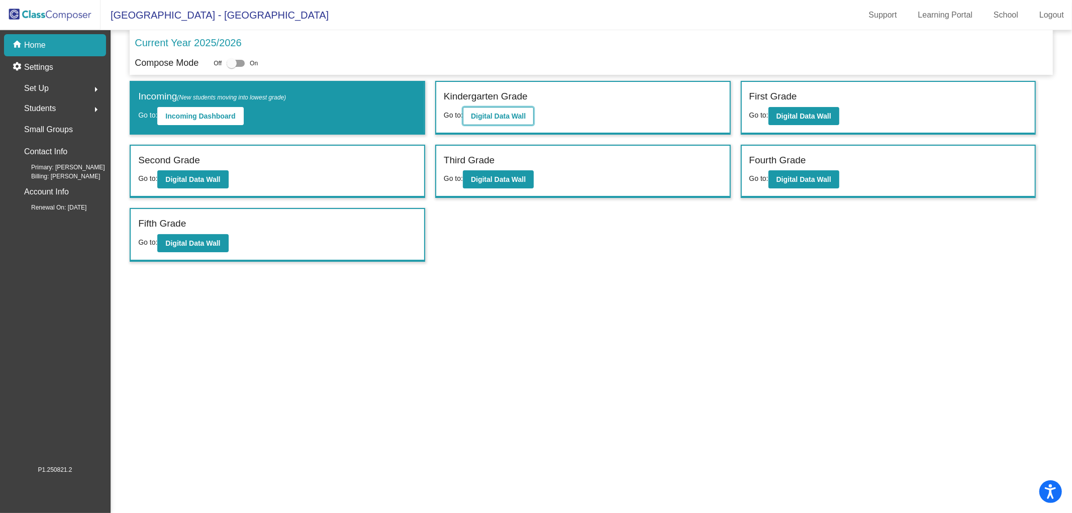
click at [499, 120] on button "Digital Data Wall" at bounding box center [498, 116] width 71 height 18
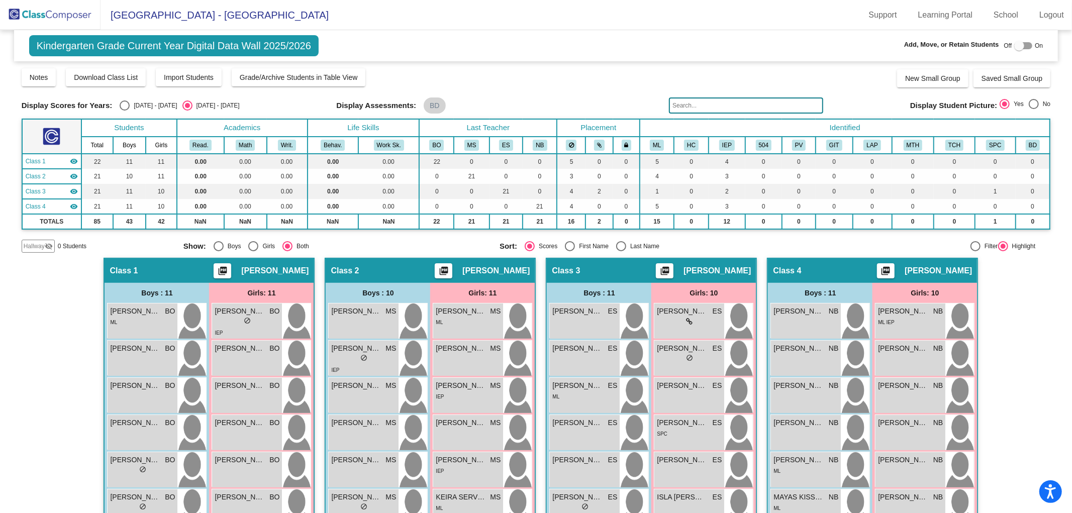
click at [61, 16] on img at bounding box center [50, 15] width 100 height 30
